Goal: Task Accomplishment & Management: Manage account settings

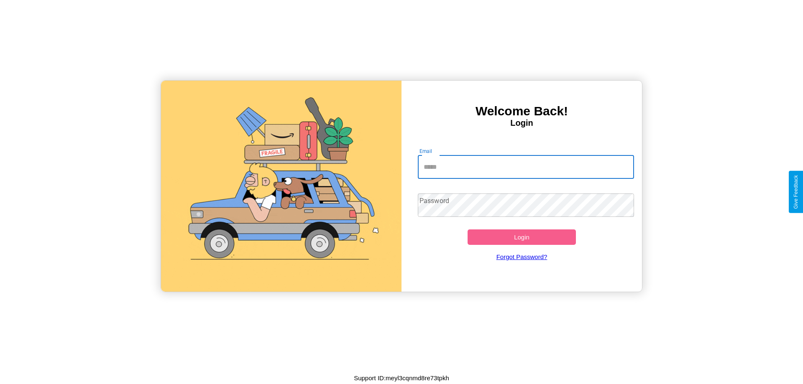
click at [526, 167] on input "Email" at bounding box center [526, 167] width 217 height 23
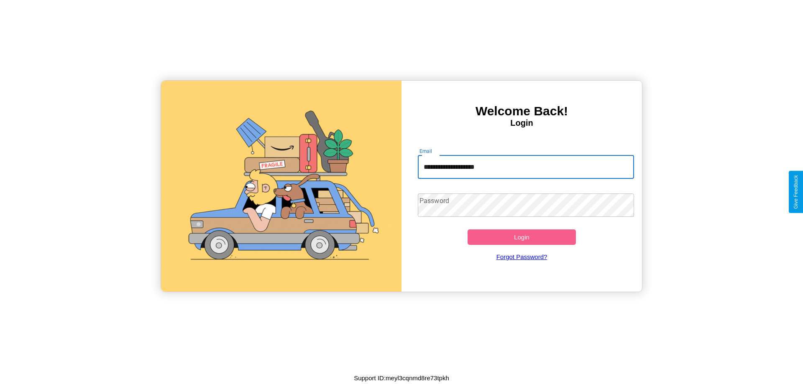
type input "**********"
click at [521, 237] on button "Login" at bounding box center [521, 237] width 108 height 15
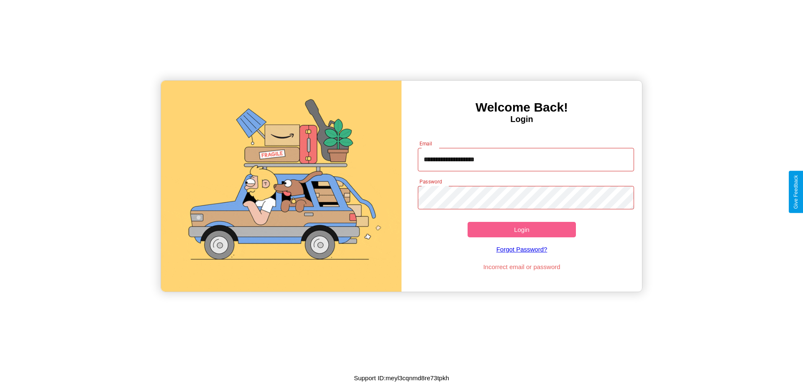
click at [521, 230] on button "Login" at bounding box center [521, 229] width 108 height 15
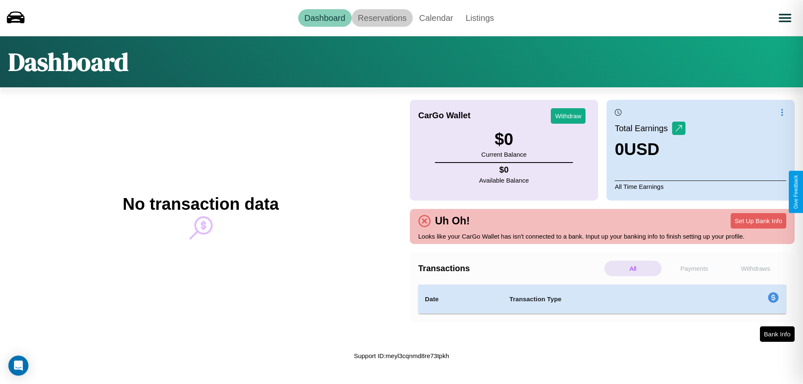
click at [382, 18] on link "Reservations" at bounding box center [382, 18] width 61 height 18
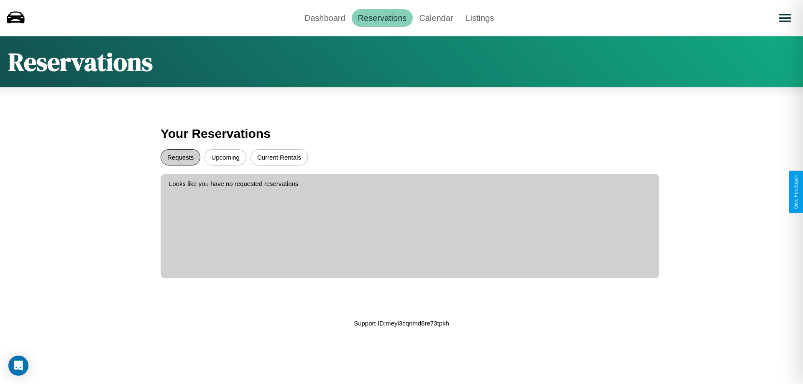
click at [180, 157] on button "Requests" at bounding box center [181, 157] width 40 height 16
click at [279, 157] on button "Current Rentals" at bounding box center [278, 157] width 57 height 16
click at [324, 18] on link "Dashboard" at bounding box center [325, 18] width 54 height 18
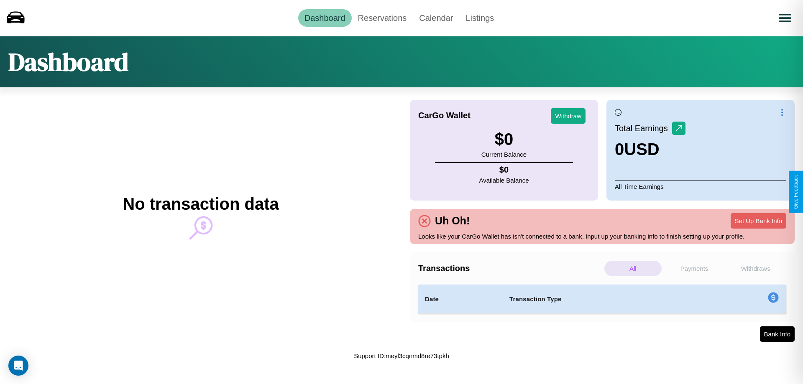
click at [755, 268] on p "Withdraws" at bounding box center [755, 268] width 57 height 15
click at [633, 268] on p "All" at bounding box center [632, 268] width 57 height 15
click at [758, 221] on button "Set Up Bank Info" at bounding box center [758, 220] width 56 height 15
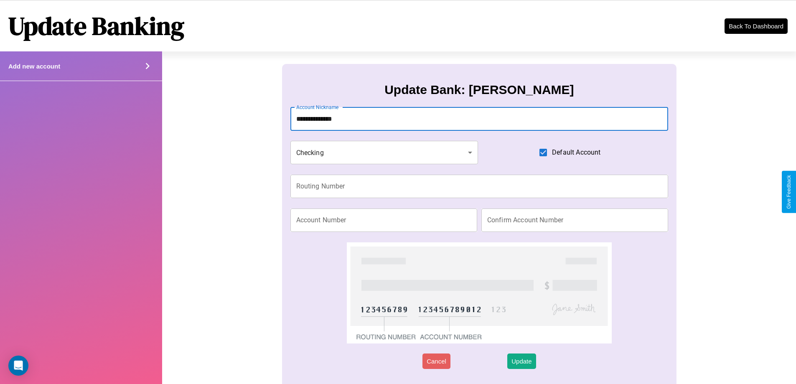
type input "**********"
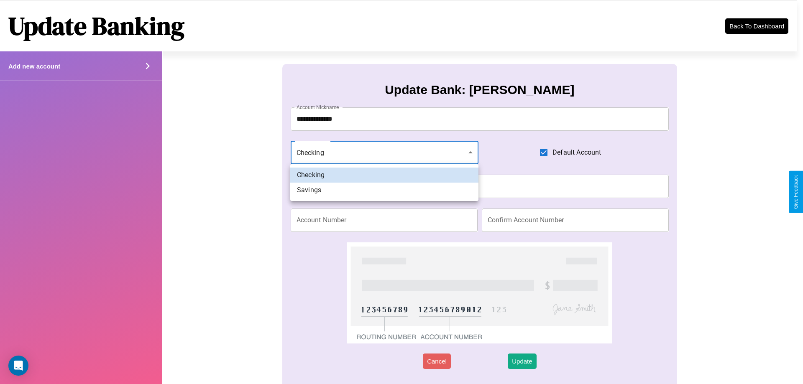
click at [384, 153] on div at bounding box center [401, 192] width 803 height 384
